Goal: Task Accomplishment & Management: Use online tool/utility

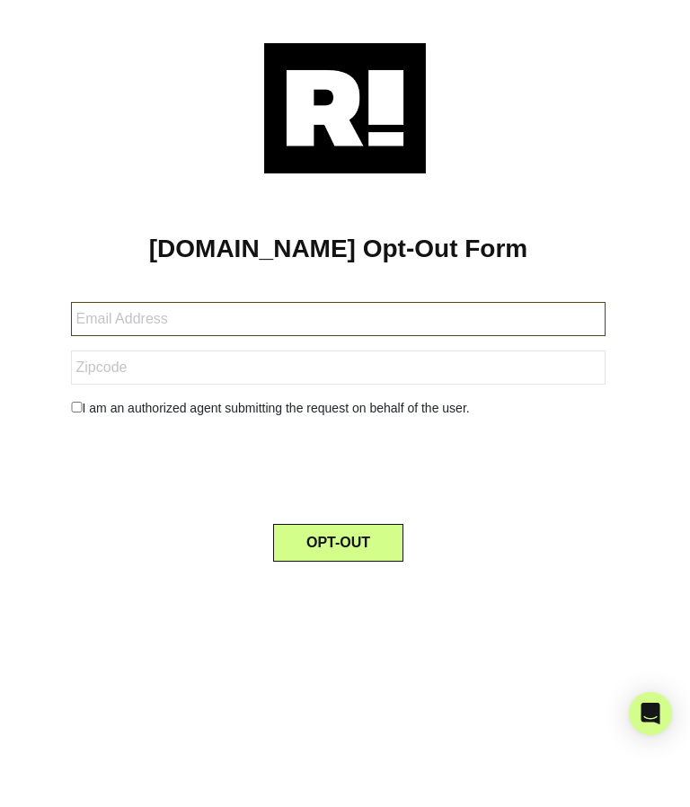
click at [185, 317] on input "text" at bounding box center [339, 319] width 536 height 34
type input "[EMAIL_ADDRESS]"
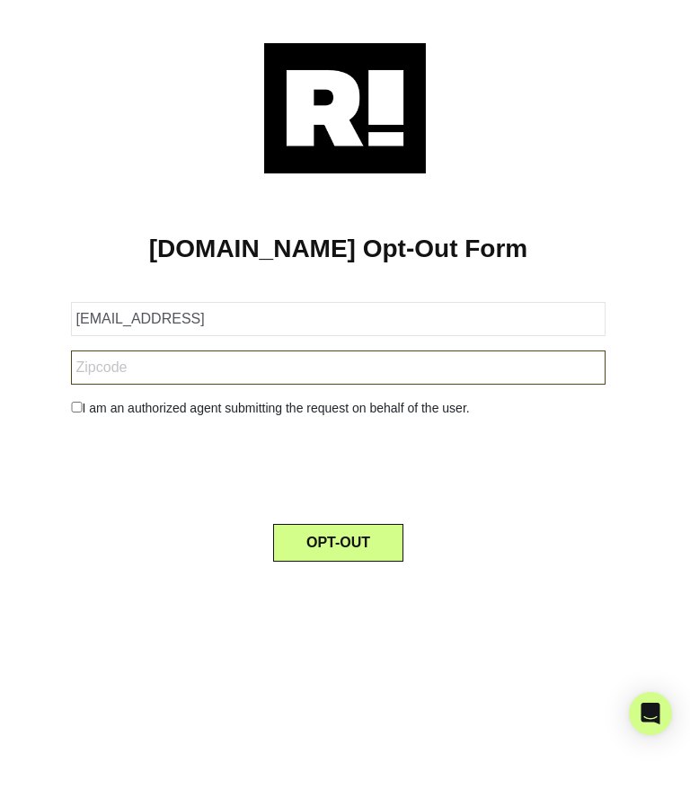
click at [131, 370] on input "text" at bounding box center [339, 368] width 536 height 34
type input "06812"
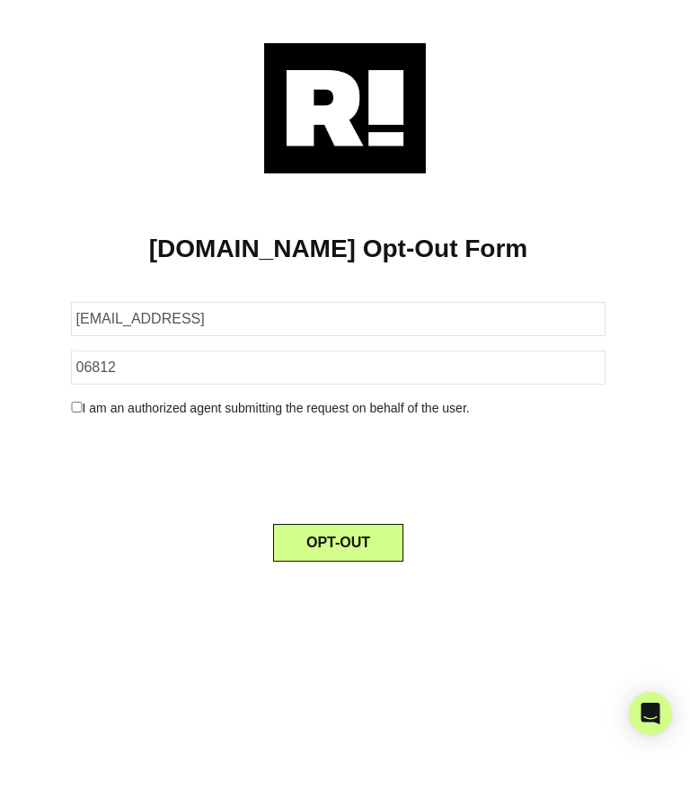
click at [78, 406] on input "checkbox" at bounding box center [77, 407] width 12 height 11
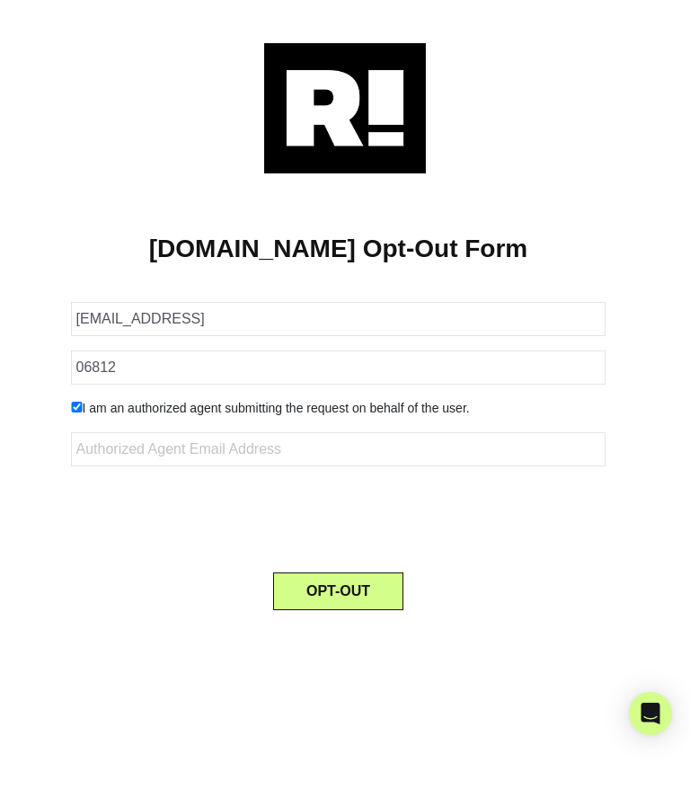
click at [82, 408] on input "checkbox" at bounding box center [77, 407] width 12 height 11
checkbox input "false"
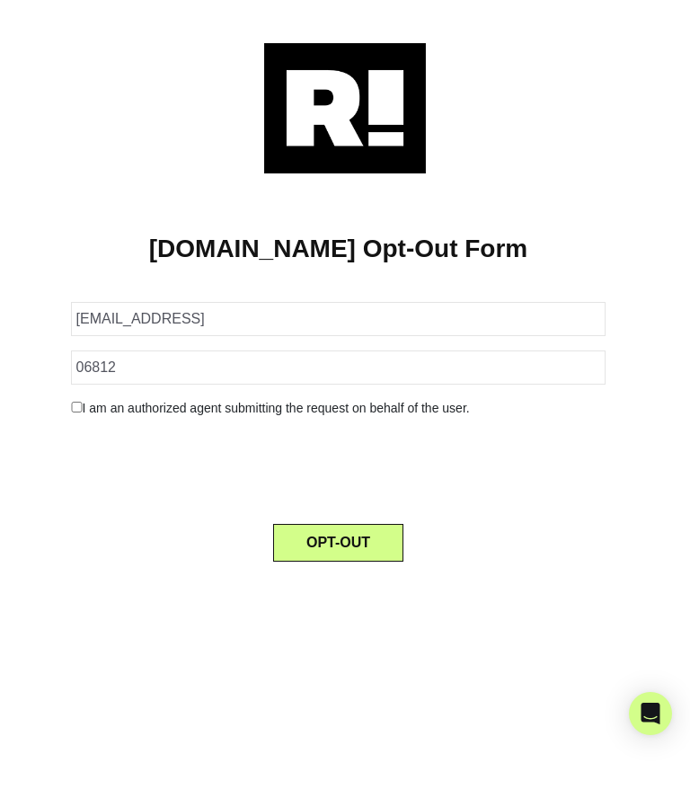
click at [337, 535] on button "OPT-OUT" at bounding box center [338, 543] width 130 height 38
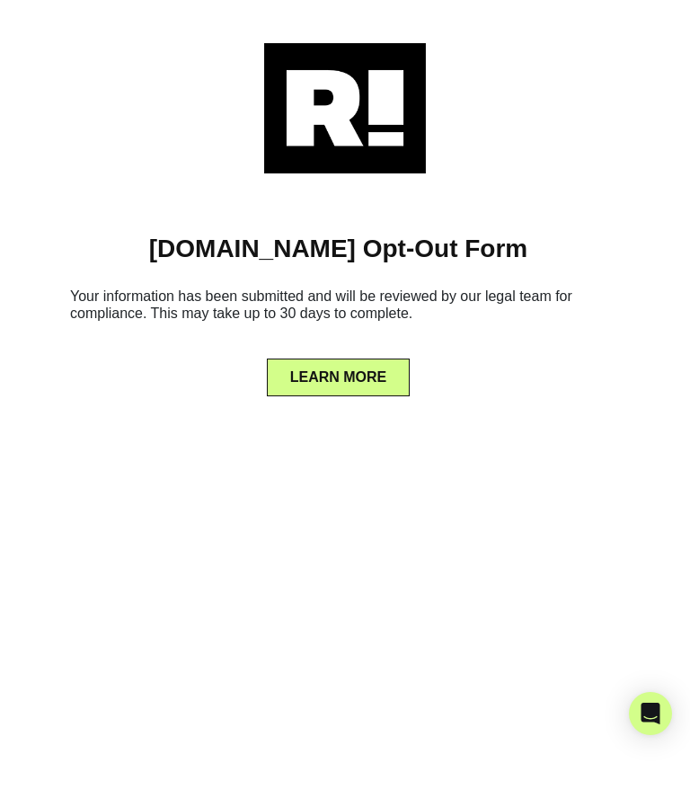
click at [331, 380] on button "LEARN MORE" at bounding box center [339, 378] width 144 height 38
